Goal: Navigation & Orientation: Find specific page/section

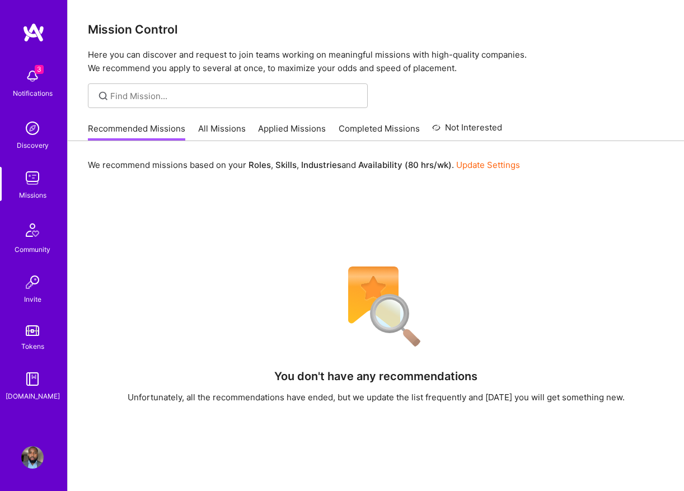
click at [236, 134] on link "All Missions" at bounding box center [222, 132] width 48 height 18
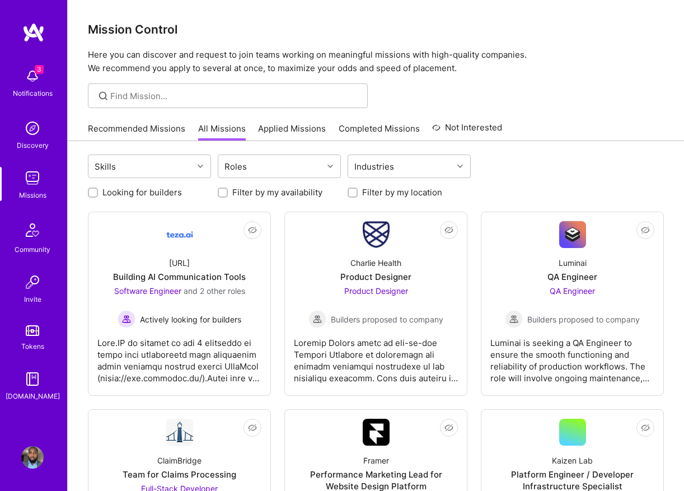
click at [295, 129] on link "Applied Missions" at bounding box center [292, 132] width 68 height 18
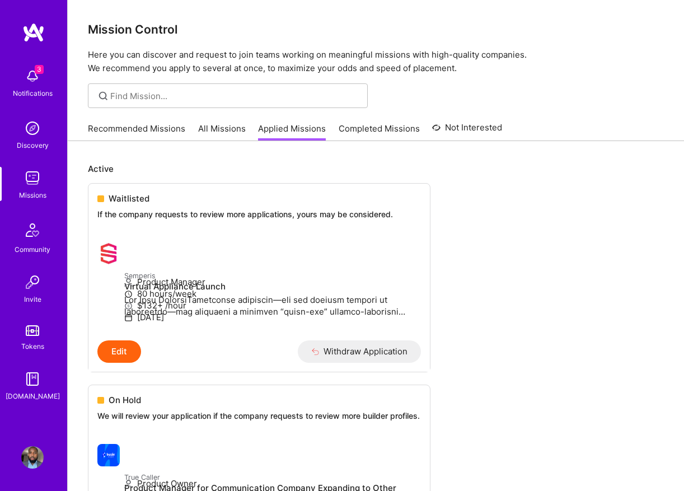
click at [222, 134] on link "All Missions" at bounding box center [222, 132] width 48 height 18
